Goal: Navigation & Orientation: Find specific page/section

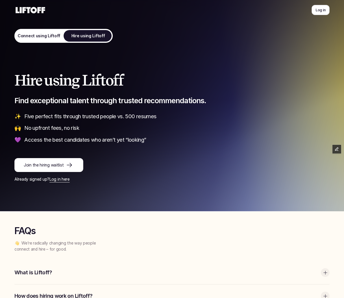
click at [283, 243] on div "FAQs 👋 We’re radically changing the way people connect and hire – for good." at bounding box center [171, 239] width 315 height 27
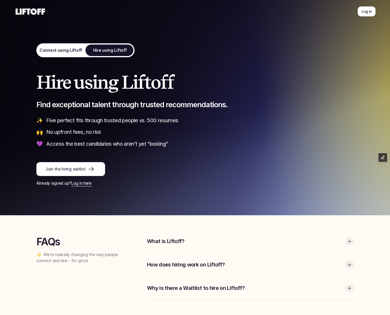
click at [85, 105] on p "Find exceptional talent through trusted recommendations." at bounding box center [195, 105] width 318 height 10
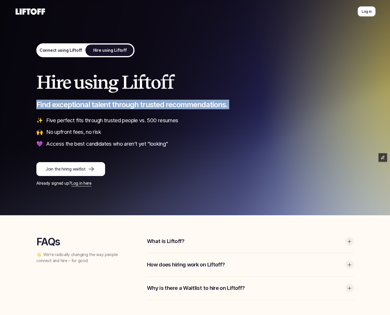
click at [85, 105] on p "Find exceptional talent through trusted recommendations." at bounding box center [195, 105] width 318 height 10
click at [84, 167] on p "Join the hiring waitlist" at bounding box center [66, 169] width 40 height 6
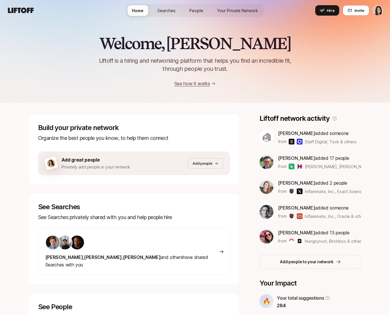
click at [194, 8] on span "People" at bounding box center [197, 11] width 14 height 6
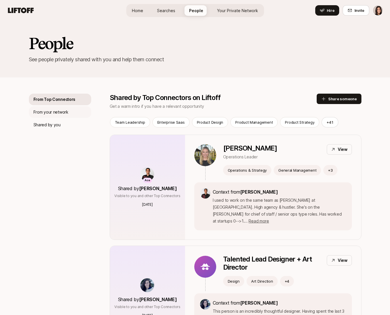
click at [75, 113] on div "From your network" at bounding box center [60, 112] width 62 height 12
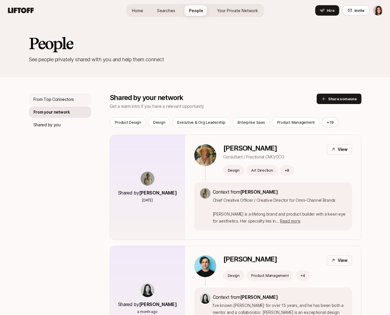
click at [76, 101] on div "From Top Connectors" at bounding box center [60, 100] width 62 height 12
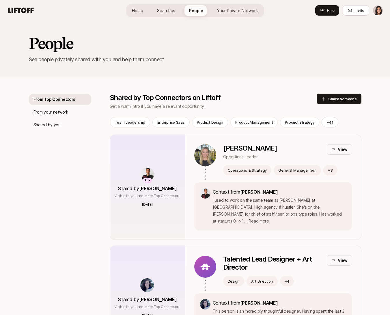
click at [376, 12] on html "Home Searches People Your Private Network Hire Home Searches People Your Privat…" at bounding box center [195, 157] width 390 height 315
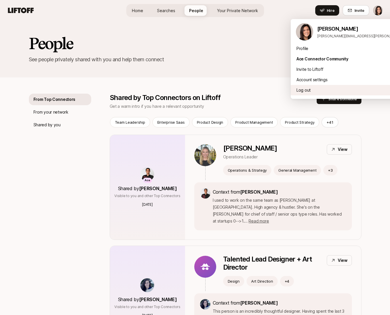
click at [348, 93] on div "Log out" at bounding box center [362, 90] width 143 height 10
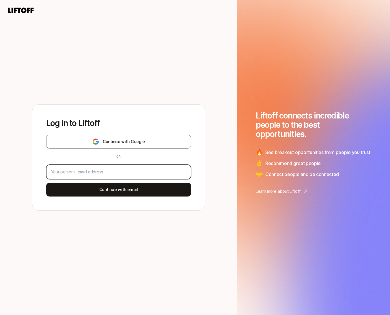
click at [134, 175] on input "email" at bounding box center [118, 171] width 135 height 7
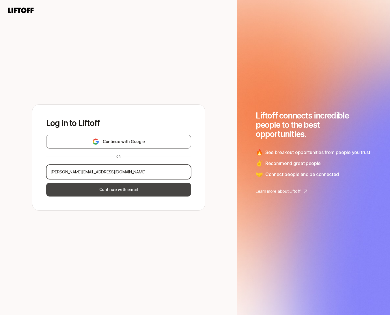
type input "eleanor+roster@liftoff.xyz"
click at [128, 188] on button "Continue with email" at bounding box center [118, 190] width 145 height 14
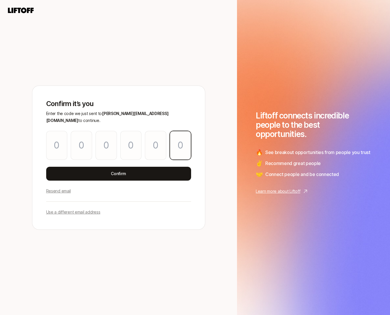
paste input "0"
type input "4"
type input "9"
type input "0"
type input "2"
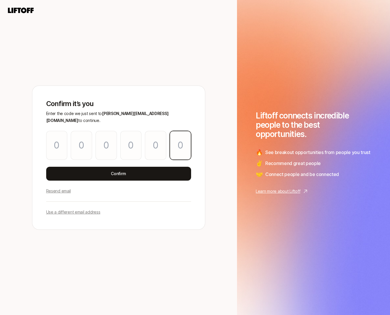
type input "2"
type input "0"
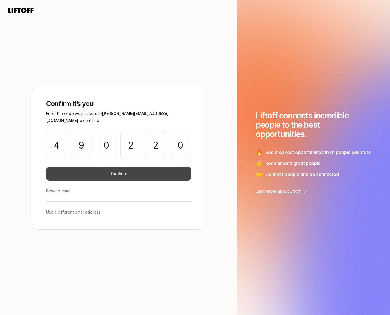
click at [107, 172] on button "Confirm" at bounding box center [118, 174] width 145 height 14
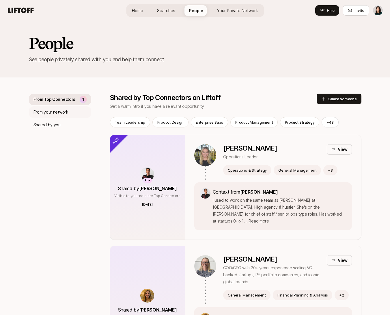
click at [68, 116] on div "From your network" at bounding box center [60, 112] width 62 height 12
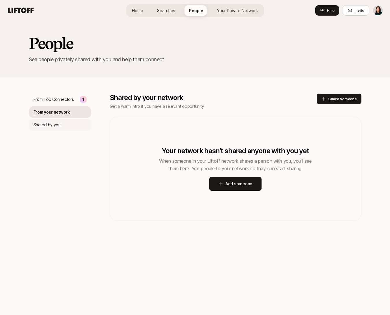
click at [62, 126] on div "Shared by you" at bounding box center [60, 125] width 62 height 12
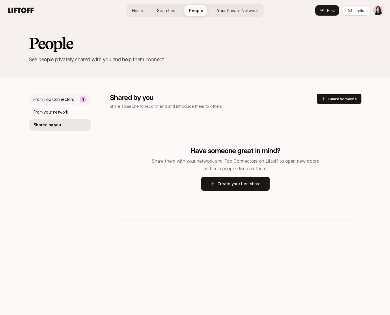
click at [65, 97] on p "From Top Connectors" at bounding box center [54, 99] width 41 height 7
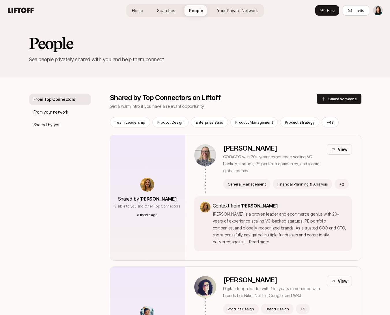
click at [165, 10] on span "Searches" at bounding box center [166, 11] width 18 height 6
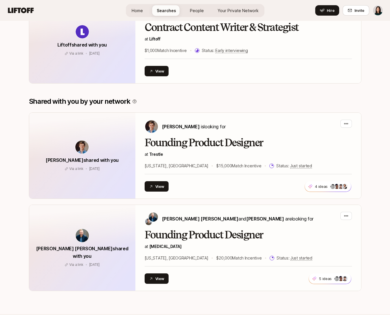
scroll to position [155, 0]
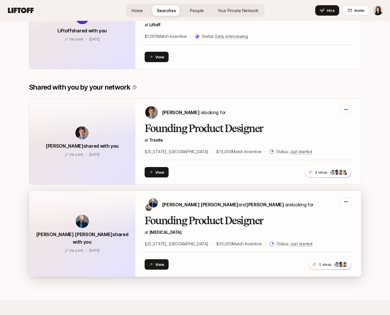
click at [198, 200] on div "Sagan Schultz and David Deng are looking for" at bounding box center [229, 205] width 169 height 14
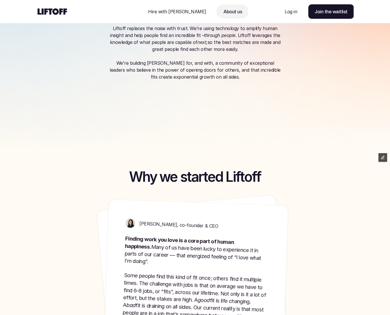
scroll to position [167, 0]
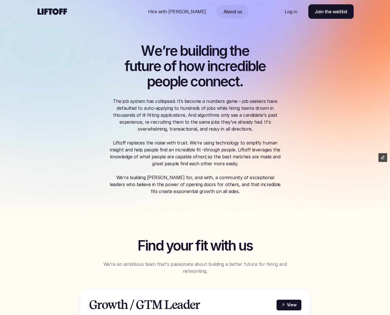
scroll to position [1, 0]
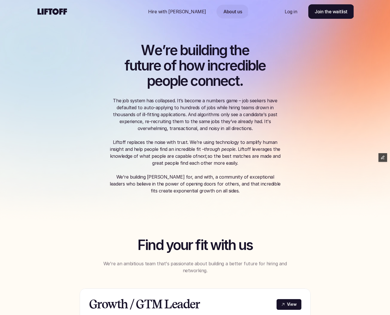
click at [191, 262] on p "We're an ambitious team that's passionate about building a better future for hi…" at bounding box center [195, 267] width 202 height 14
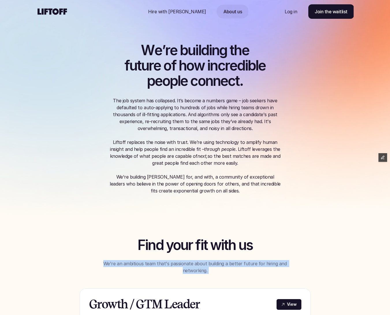
click at [191, 262] on p "We're an ambitious team that's passionate about building a better future for hi…" at bounding box center [195, 267] width 202 height 14
copy p "We're an ambitious team that's passionate about building a better future for hi…"
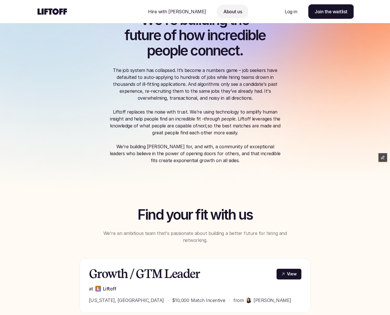
scroll to position [33, 0]
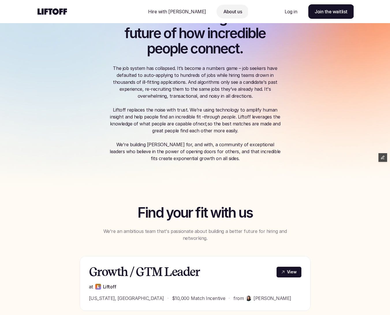
click at [267, 231] on p "We're an ambitious team that's passionate about building a better future for hi…" at bounding box center [195, 235] width 202 height 14
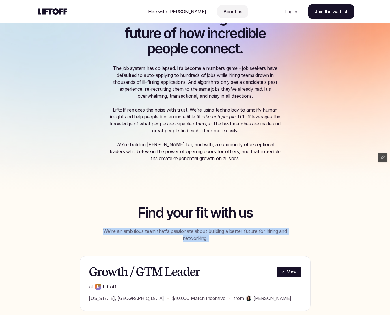
click at [267, 231] on p "We're an ambitious team that's passionate about building a better future for hi…" at bounding box center [195, 235] width 202 height 14
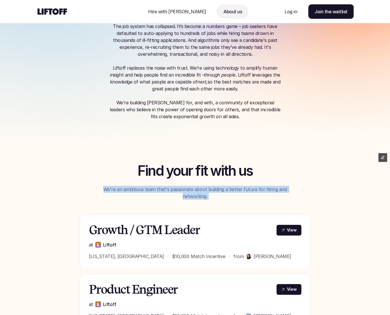
scroll to position [0, 0]
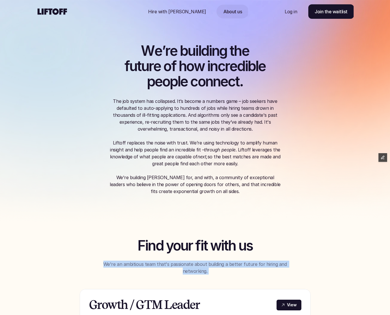
click at [189, 11] on p "Hire with [PERSON_NAME]" at bounding box center [177, 11] width 58 height 7
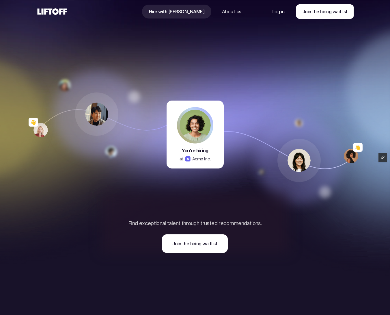
click at [57, 8] on icon at bounding box center [52, 11] width 32 height 9
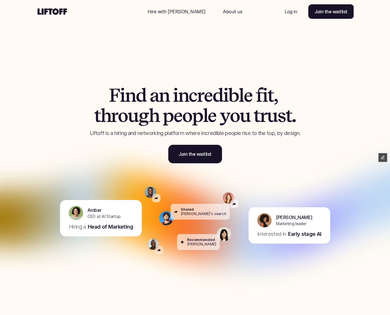
click at [166, 9] on p "Hire with [PERSON_NAME]" at bounding box center [177, 11] width 58 height 7
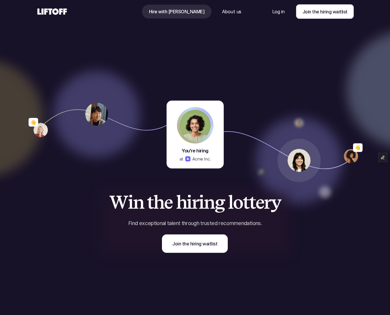
click at [59, 18] on div at bounding box center [89, 11] width 106 height 23
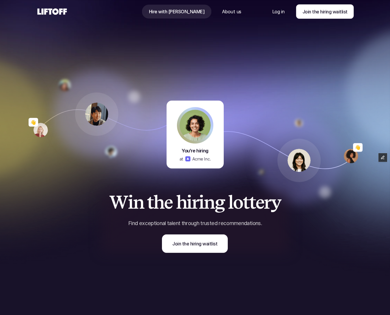
click at [179, 13] on p "Hire with [PERSON_NAME]" at bounding box center [177, 11] width 56 height 7
click at [222, 13] on p "About us" at bounding box center [231, 11] width 19 height 7
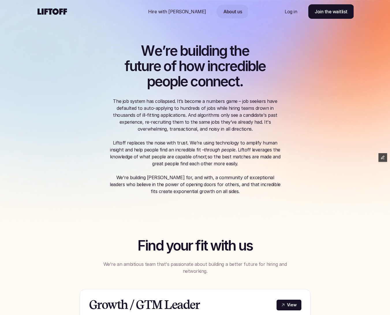
click at [177, 12] on p "Hire with [PERSON_NAME]" at bounding box center [177, 11] width 58 height 7
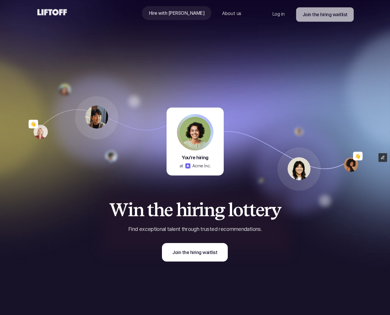
click at [51, 12] on icon at bounding box center [52, 12] width 32 height 9
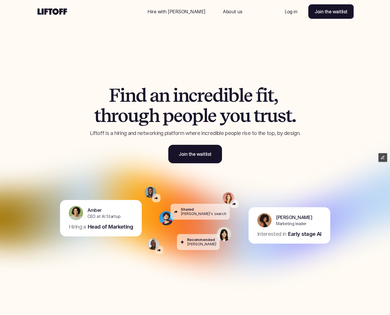
click at [175, 10] on p "Hire with [PERSON_NAME]" at bounding box center [177, 11] width 58 height 7
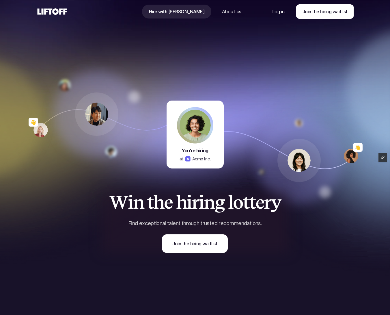
click at [224, 11] on p "About us" at bounding box center [231, 11] width 19 height 7
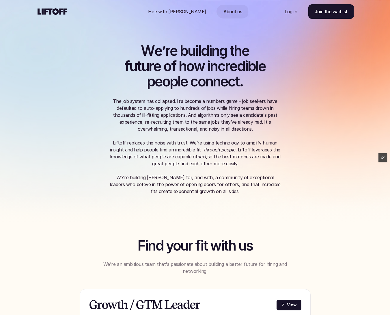
click at [288, 15] on div "Nav Link" at bounding box center [291, 12] width 26 height 14
